Goal: Transaction & Acquisition: Purchase product/service

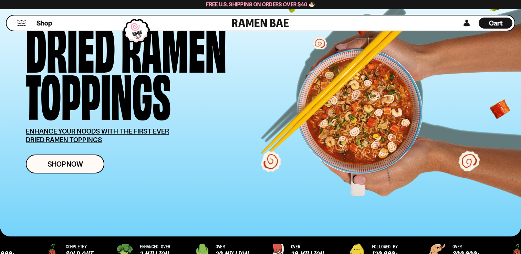
scroll to position [103, 0]
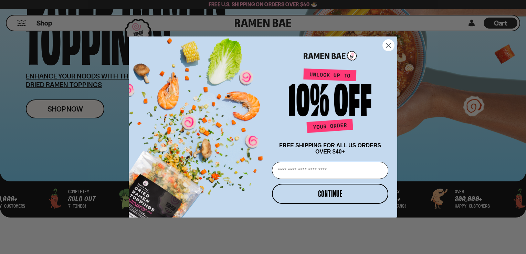
click at [387, 45] on icon "Close dialog" at bounding box center [388, 45] width 5 height 5
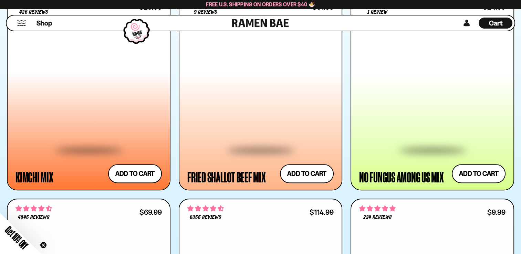
scroll to position [620, 0]
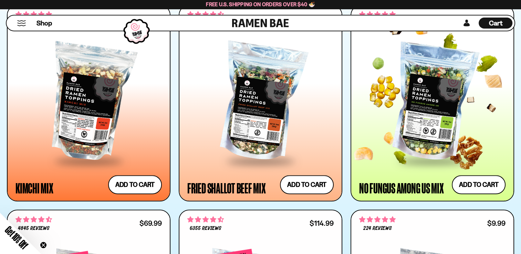
click at [367, 95] on div at bounding box center [432, 102] width 146 height 115
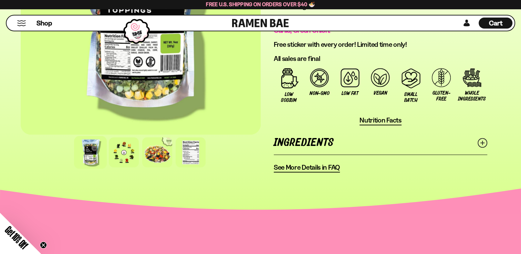
scroll to position [551, 0]
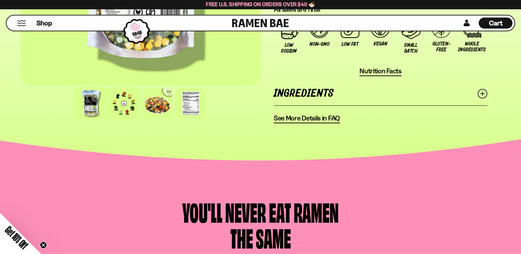
click at [128, 97] on div at bounding box center [123, 103] width 33 height 33
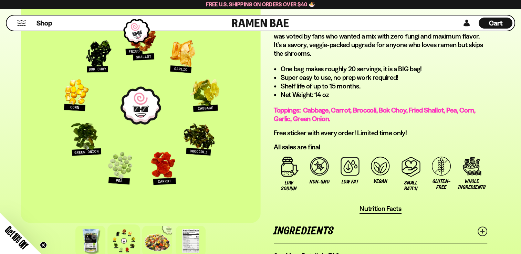
scroll to position [379, 0]
